Goal: Task Accomplishment & Management: Manage account settings

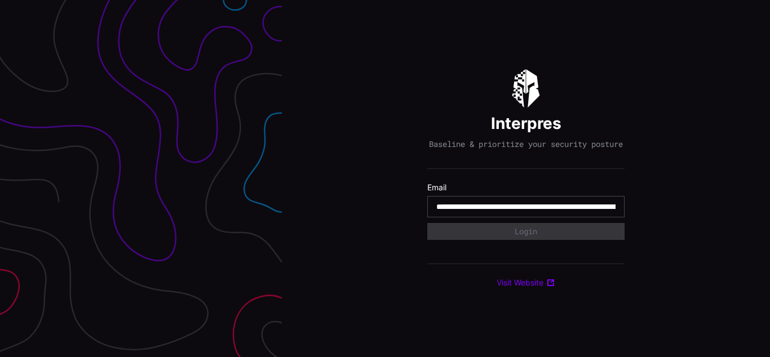
click at [526, 212] on input "**********" at bounding box center [525, 207] width 179 height 10
click at [385, 179] on div "Interpres Baseline & prioritize your security posture Email Login Visit Website" at bounding box center [526, 178] width 488 height 357
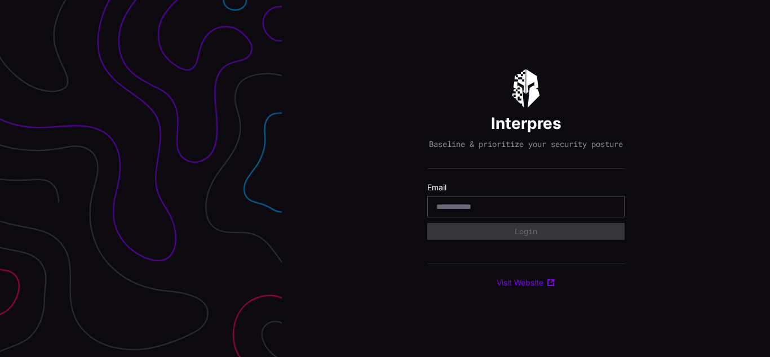
click at [385, 179] on div "Interpres Baseline & prioritize your security posture Email Login Visit Website" at bounding box center [526, 178] width 488 height 357
